Goal: Information Seeking & Learning: Learn about a topic

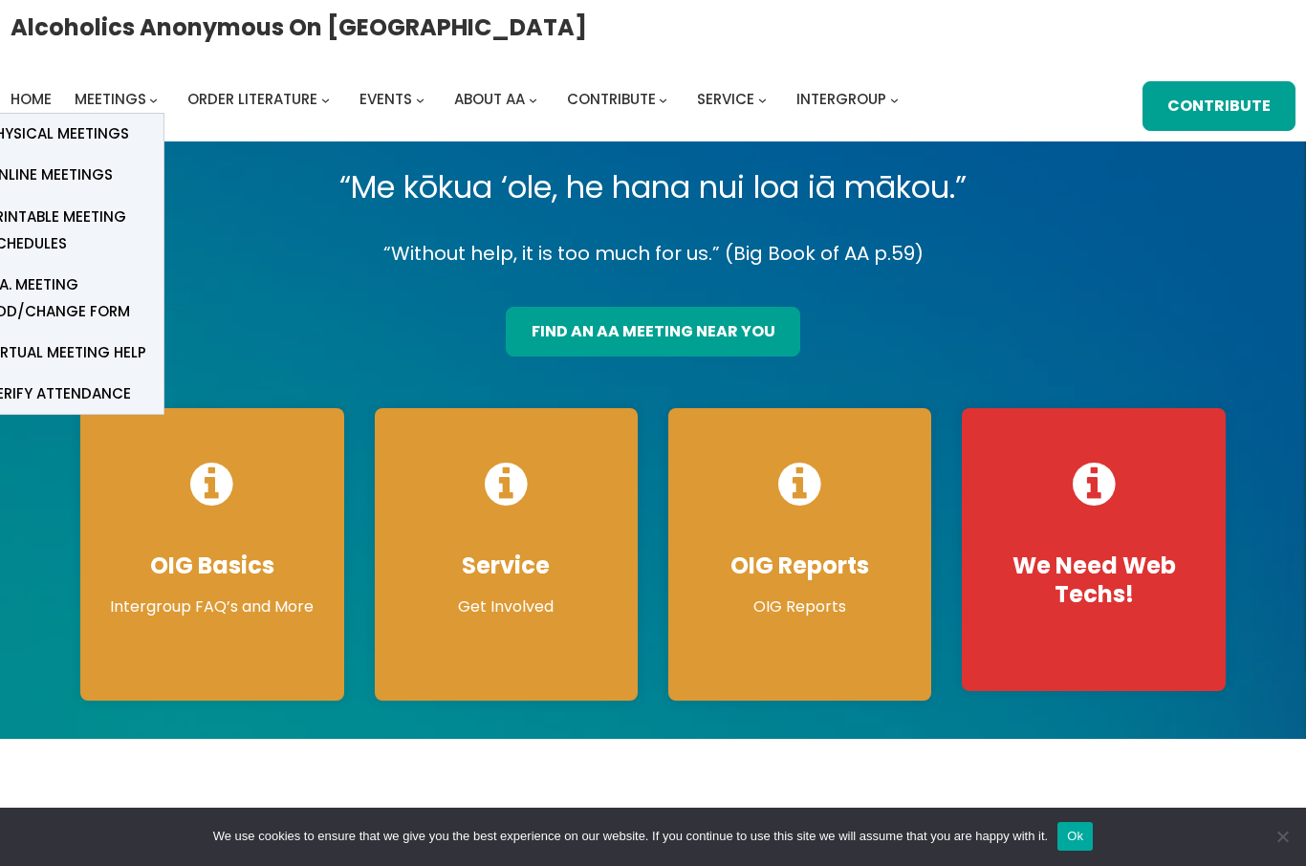
click at [115, 172] on link "Online Meetings" at bounding box center [67, 175] width 191 height 41
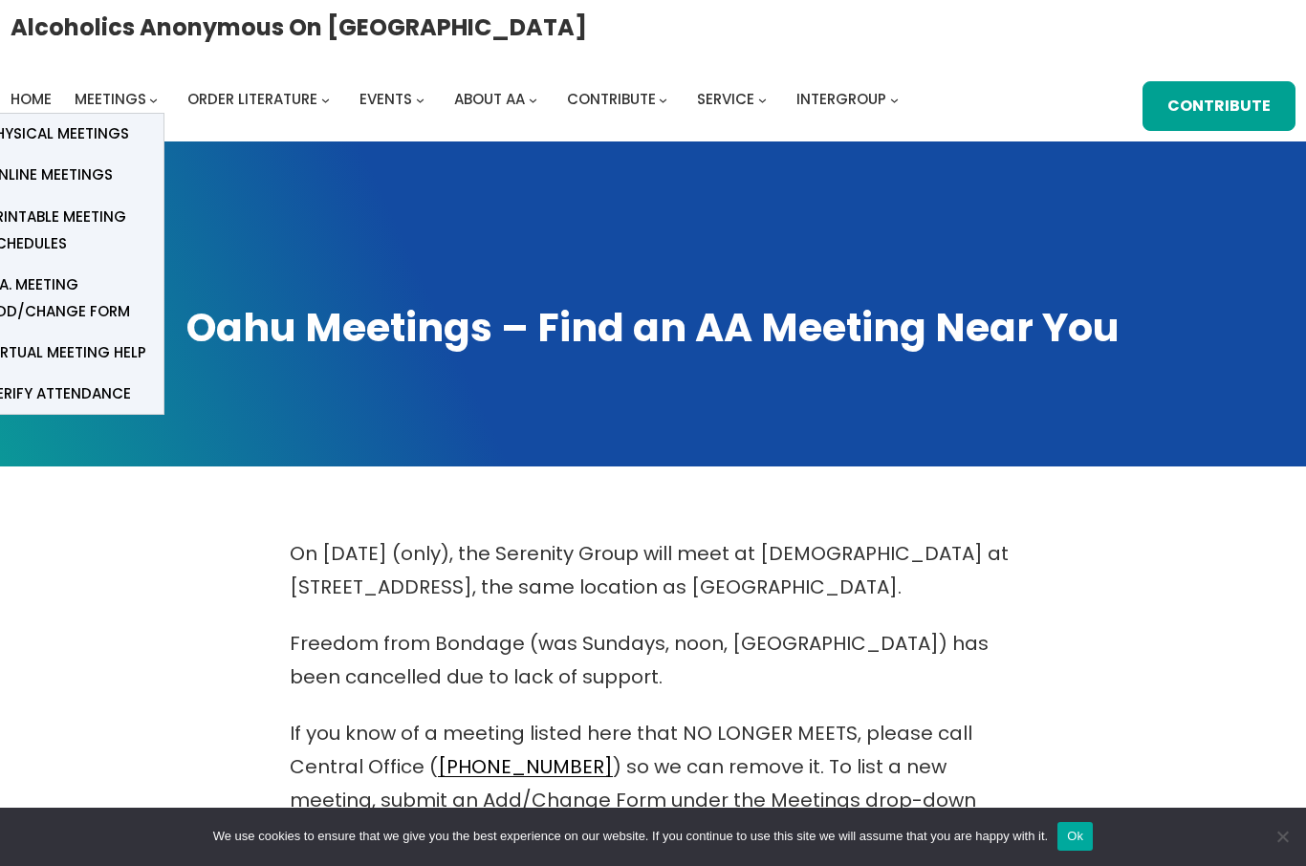
click at [113, 137] on span "Physical Meetings" at bounding box center [58, 133] width 142 height 27
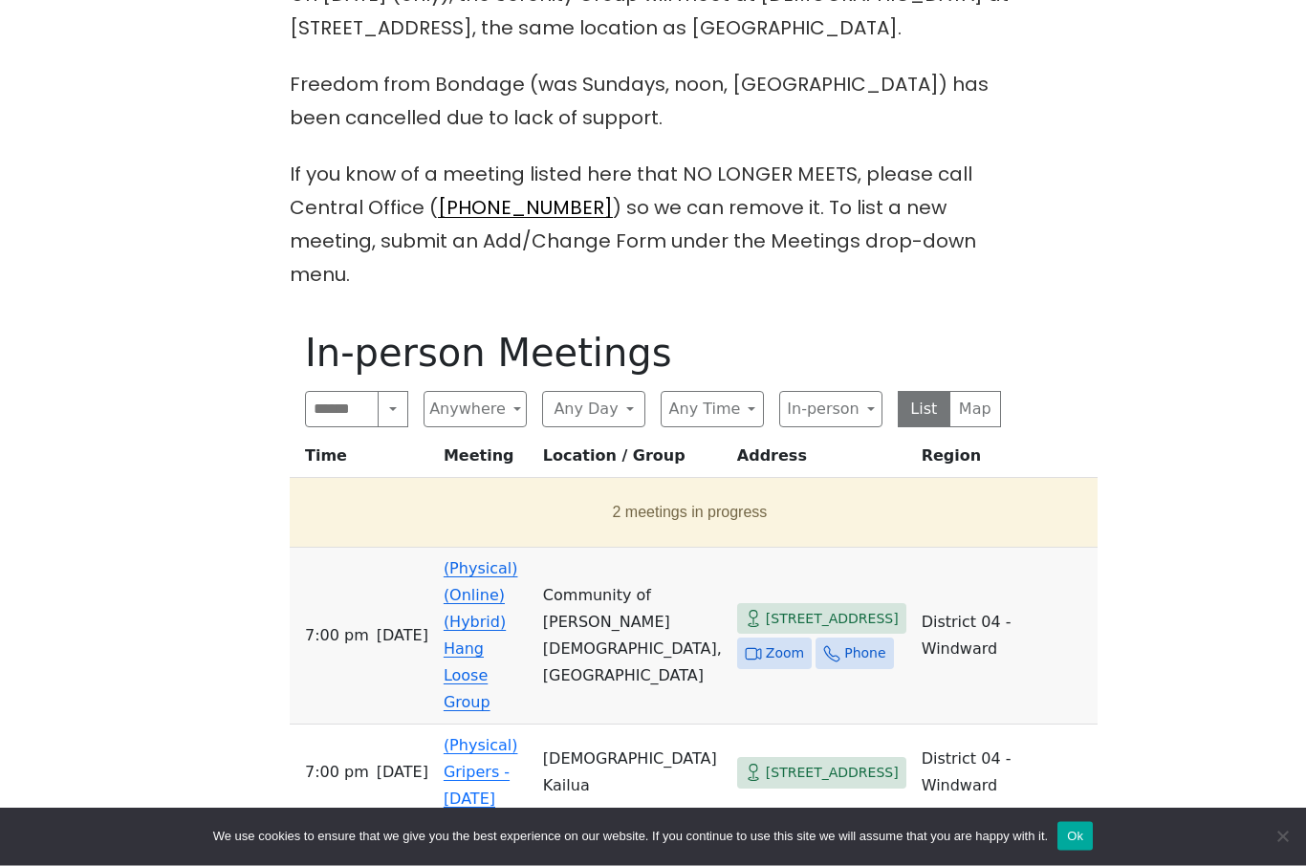
scroll to position [564, 0]
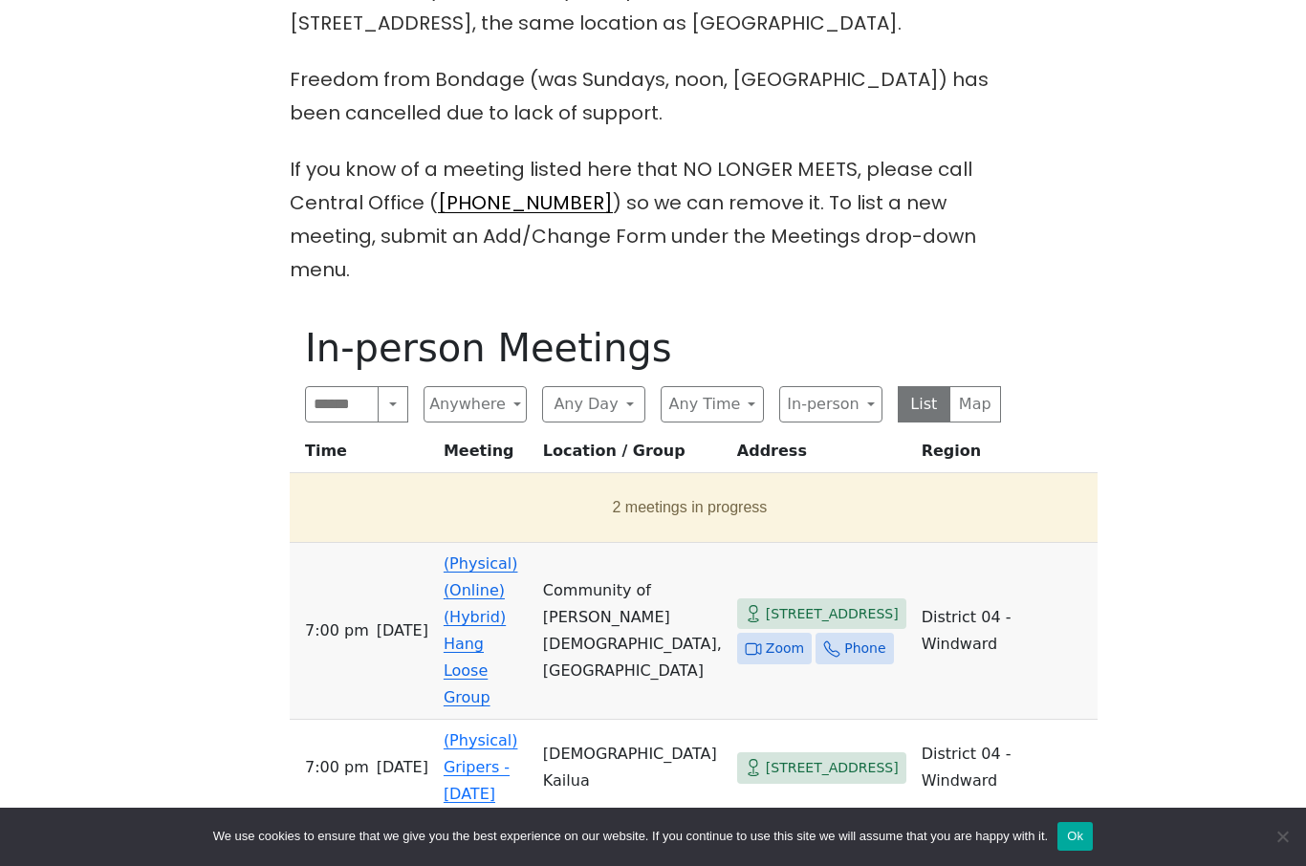
click at [798, 637] on span "Zoom" at bounding box center [785, 649] width 38 height 24
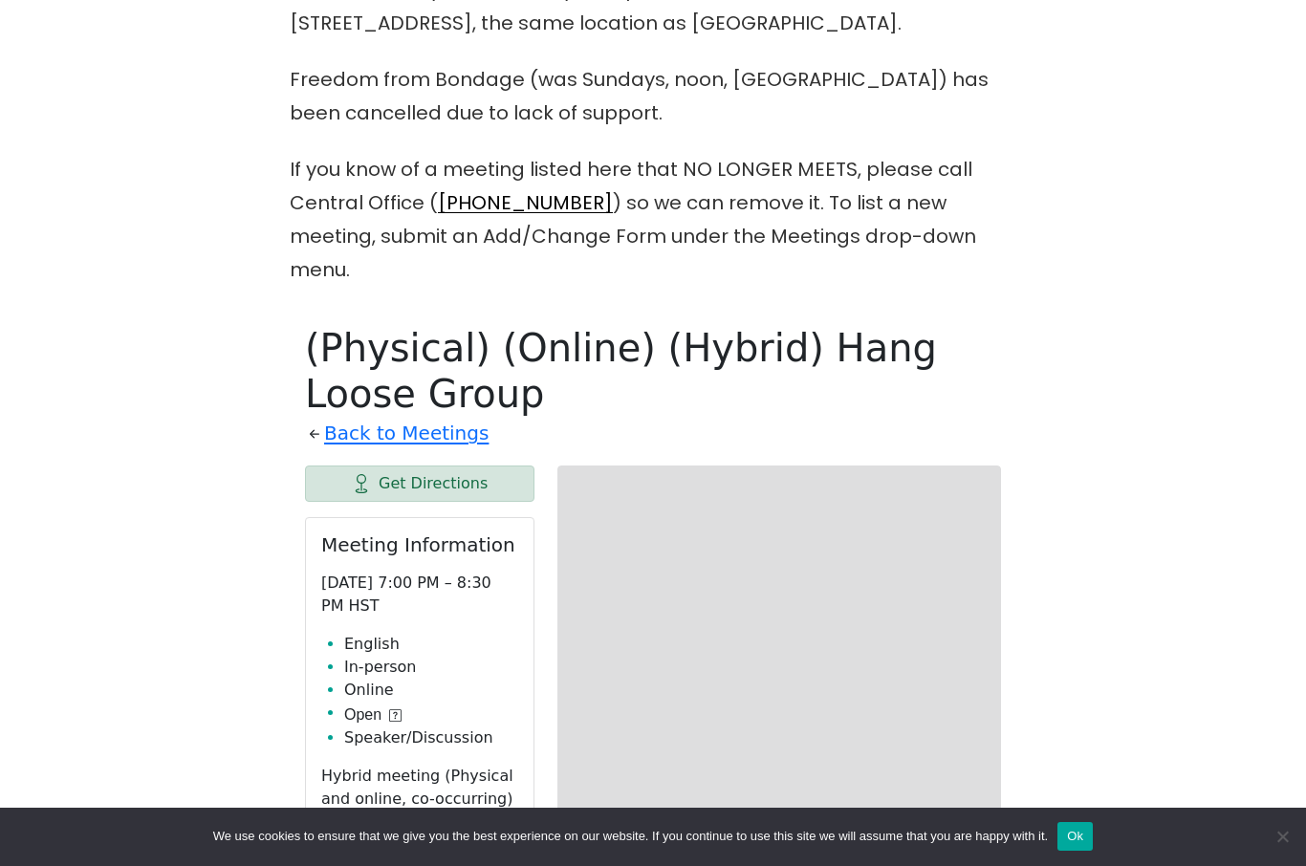
scroll to position [840, 0]
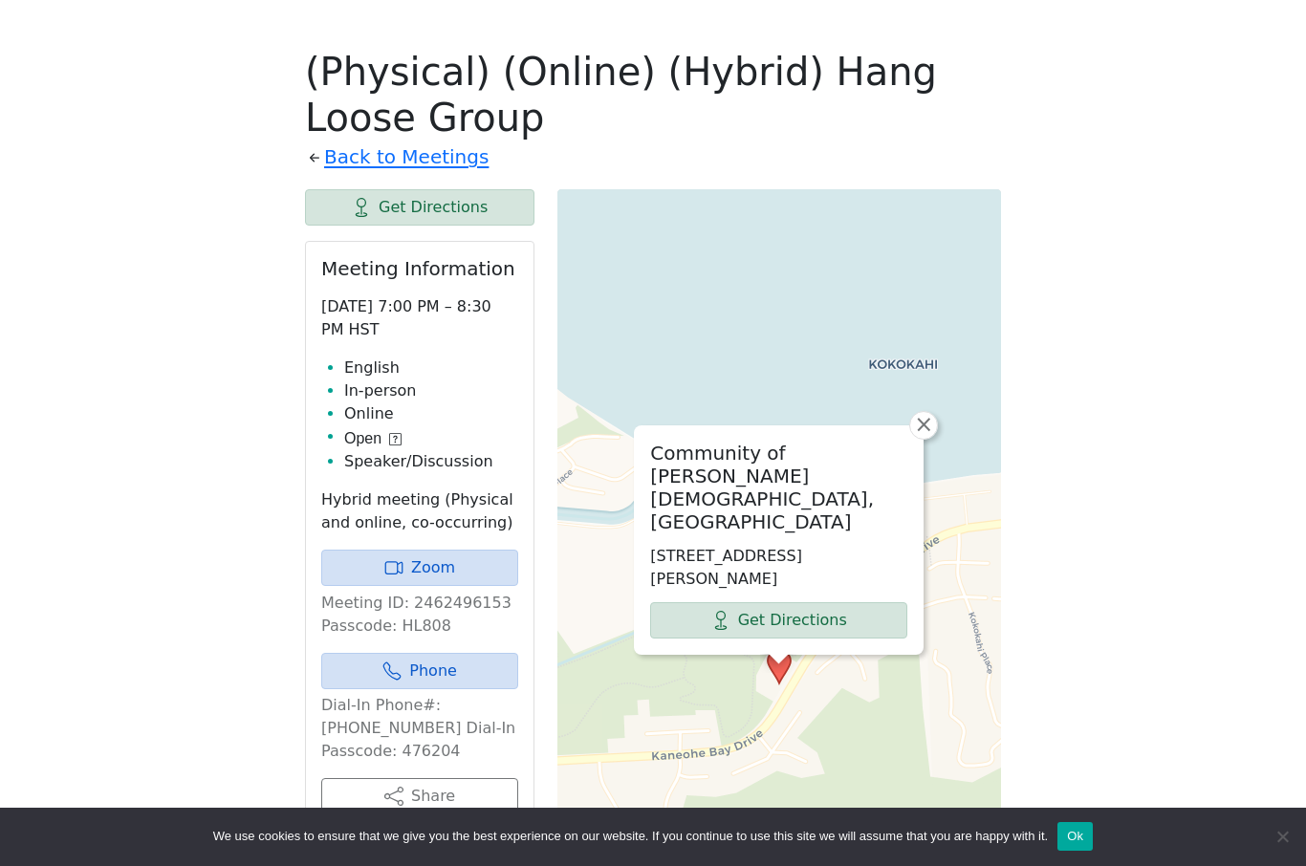
click at [466, 550] on link "Zoom" at bounding box center [419, 568] width 197 height 36
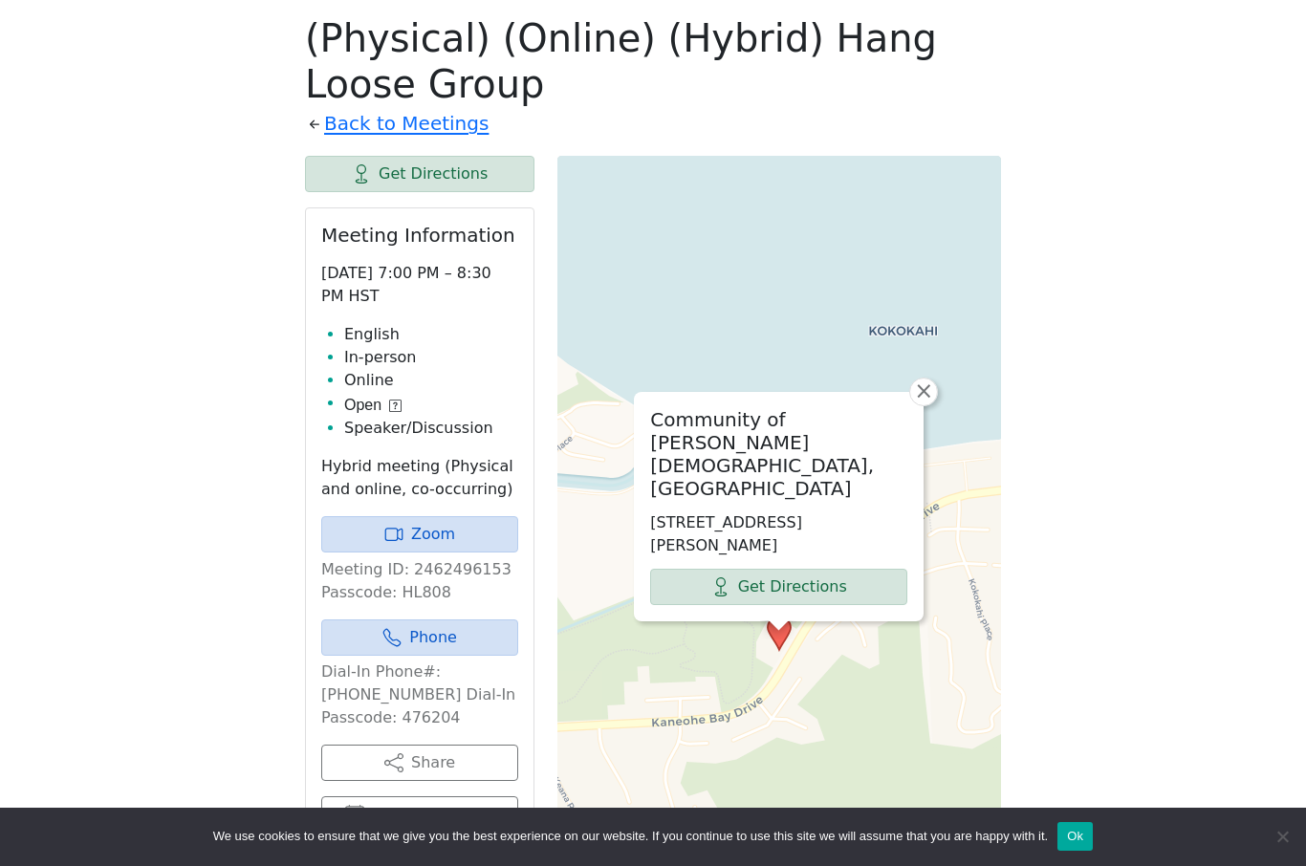
click at [452, 516] on link "Zoom" at bounding box center [419, 534] width 197 height 36
